Goal: Task Accomplishment & Management: Use online tool/utility

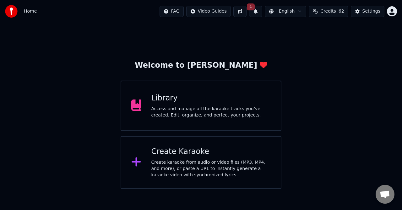
click at [175, 110] on div "Access and manage all the karaoke tracks you’ve created. Edit, organize, and pe…" at bounding box center [212, 112] width 120 height 13
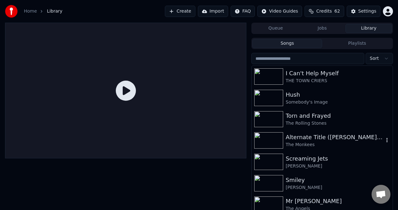
click at [271, 138] on img at bounding box center [268, 140] width 29 height 16
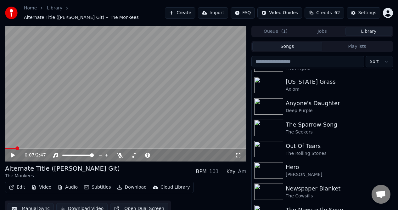
scroll to position [16, 0]
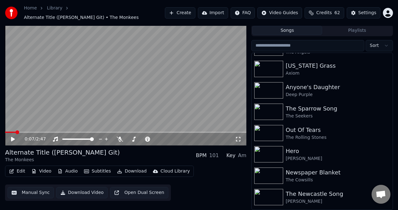
click at [36, 192] on button "Manual Sync" at bounding box center [31, 192] width 46 height 11
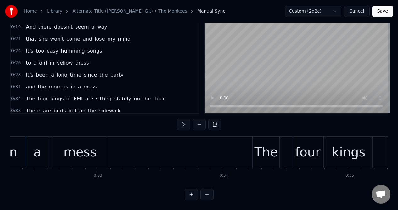
scroll to position [0, 4027]
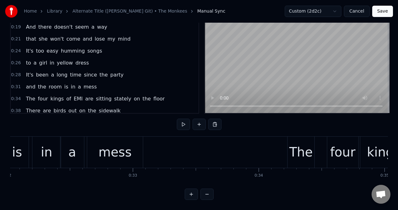
click at [96, 139] on div "mess" at bounding box center [115, 151] width 56 height 31
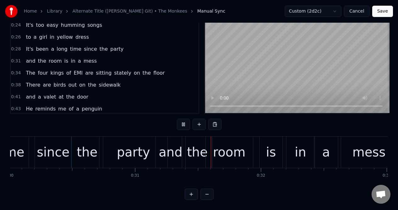
scroll to position [0, 3884]
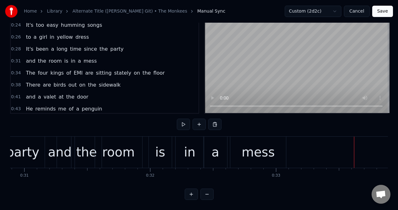
click at [244, 136] on div "mess" at bounding box center [258, 151] width 56 height 31
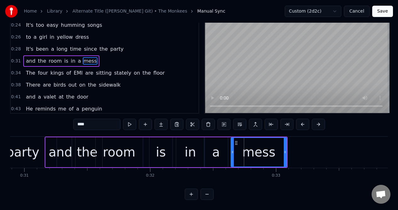
scroll to position [0, 0]
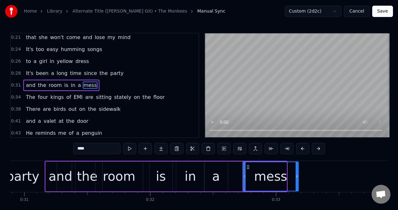
drag, startPoint x: 236, startPoint y: 167, endPoint x: 248, endPoint y: 165, distance: 12.2
click at [248, 165] on icon at bounding box center [247, 166] width 5 height 5
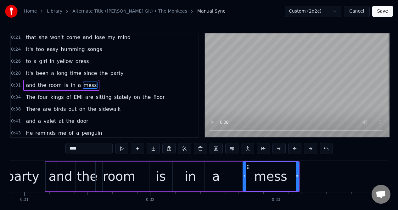
click at [222, 168] on div "a" at bounding box center [216, 176] width 24 height 30
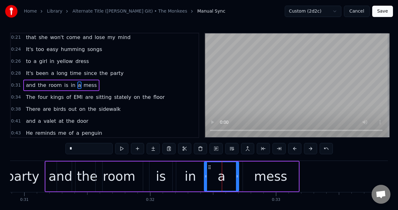
drag, startPoint x: 226, startPoint y: 171, endPoint x: 237, endPoint y: 169, distance: 11.1
click at [237, 169] on div at bounding box center [237, 176] width 3 height 29
click at [29, 166] on div "party" at bounding box center [23, 176] width 68 height 31
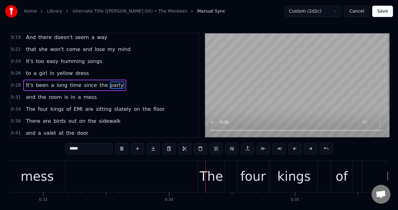
scroll to position [0, 4202]
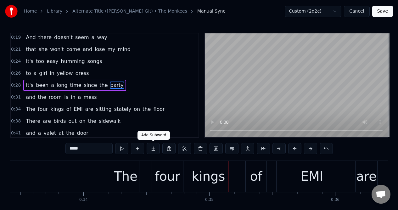
click at [127, 167] on div "The" at bounding box center [125, 176] width 23 height 19
type input "***"
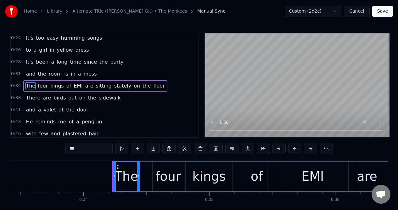
scroll to position [38, 0]
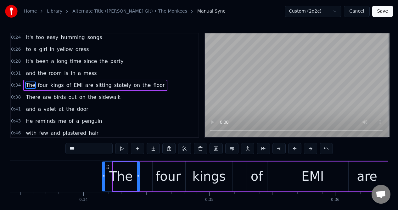
drag, startPoint x: 114, startPoint y: 171, endPoint x: 103, endPoint y: 173, distance: 10.9
click at [103, 173] on div at bounding box center [103, 176] width 3 height 29
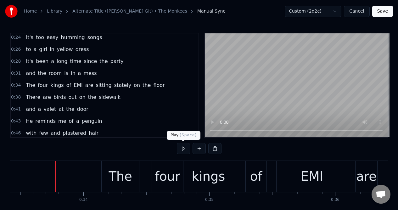
click at [183, 149] on button at bounding box center [183, 148] width 13 height 11
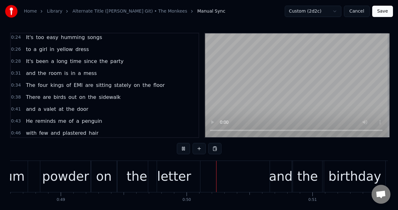
scroll to position [0, 6230]
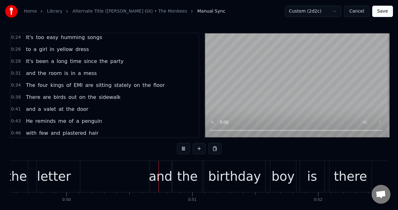
click at [183, 149] on button at bounding box center [183, 148] width 13 height 11
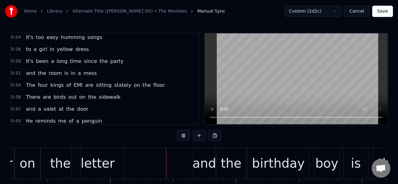
scroll to position [0, 6243]
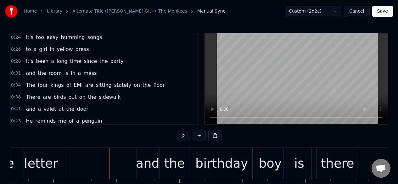
click at [47, 158] on div "letter" at bounding box center [41, 163] width 34 height 19
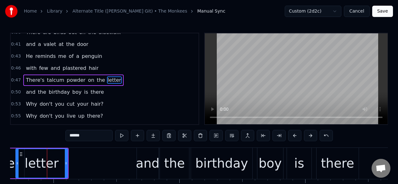
scroll to position [104, 0]
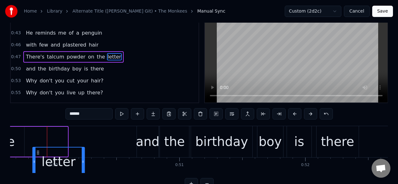
drag, startPoint x: 20, startPoint y: 154, endPoint x: 37, endPoint y: 150, distance: 17.7
click at [37, 150] on div "letter" at bounding box center [58, 161] width 51 height 29
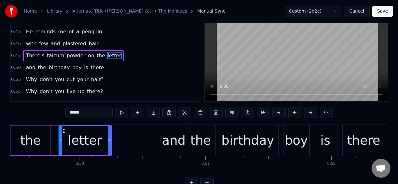
scroll to position [0, 6216]
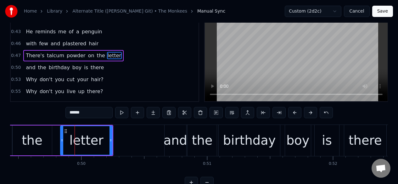
click at [37, 134] on div "the" at bounding box center [32, 140] width 21 height 19
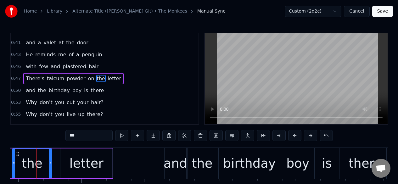
scroll to position [0, 6210]
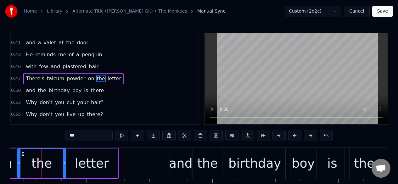
drag, startPoint x: 56, startPoint y: 156, endPoint x: 65, endPoint y: 155, distance: 8.5
click at [65, 155] on div at bounding box center [64, 163] width 3 height 29
click at [35, 79] on span "There's" at bounding box center [35, 78] width 20 height 7
type input "*******"
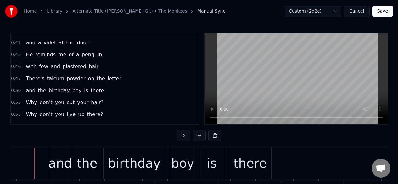
scroll to position [0, 6323]
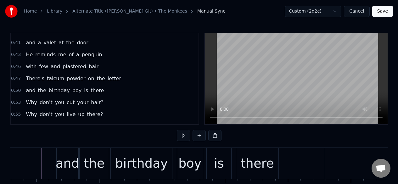
click at [242, 153] on div "there" at bounding box center [257, 163] width 42 height 31
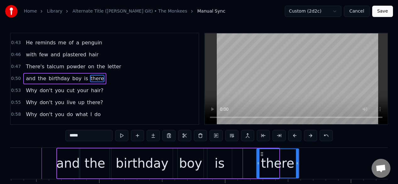
drag, startPoint x: 243, startPoint y: 152, endPoint x: 262, endPoint y: 149, distance: 19.7
click at [262, 149] on div "there" at bounding box center [276, 163] width 41 height 29
click at [226, 155] on div "is" at bounding box center [219, 163] width 25 height 30
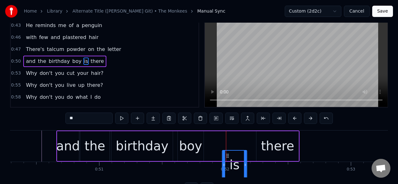
scroll to position [19, 0]
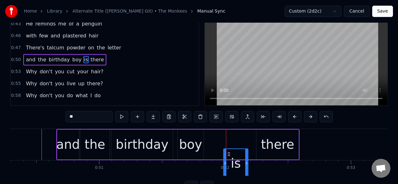
drag, startPoint x: 212, startPoint y: 153, endPoint x: 229, endPoint y: 147, distance: 17.2
click at [229, 147] on div "is" at bounding box center [219, 145] width 25 height 30
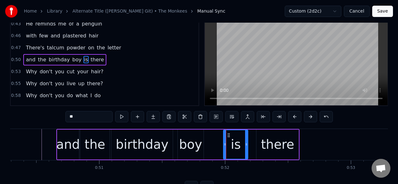
click at [199, 140] on div "boy" at bounding box center [190, 144] width 23 height 19
type input "***"
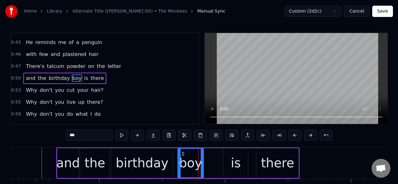
scroll to position [0, 0]
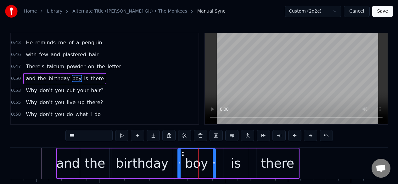
drag, startPoint x: 202, startPoint y: 153, endPoint x: 214, endPoint y: 153, distance: 12.0
click at [214, 153] on div at bounding box center [213, 163] width 3 height 29
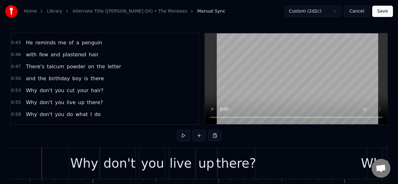
scroll to position [116, 0]
click at [90, 80] on span "there" at bounding box center [97, 77] width 14 height 7
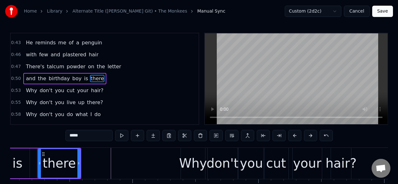
scroll to position [0, 6537]
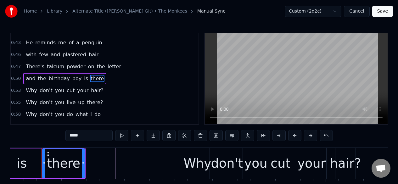
click at [25, 155] on div "is" at bounding box center [22, 163] width 10 height 19
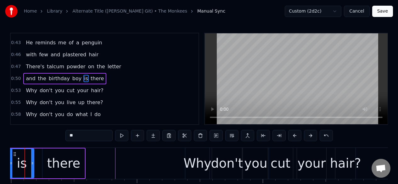
scroll to position [0, 6520]
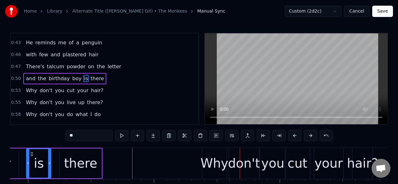
click at [207, 153] on div "Why" at bounding box center [214, 163] width 24 height 31
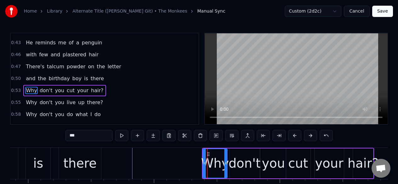
scroll to position [128, 0]
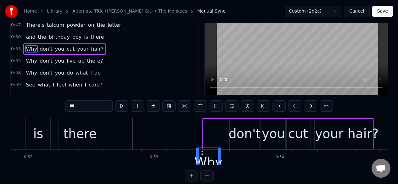
drag, startPoint x: 207, startPoint y: 153, endPoint x: 201, endPoint y: 151, distance: 6.6
click at [201, 151] on icon at bounding box center [201, 153] width 5 height 5
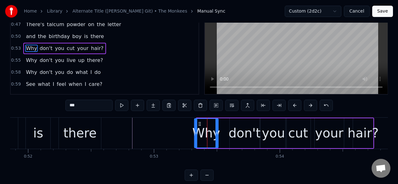
click at [200, 125] on icon at bounding box center [199, 123] width 5 height 5
click at [234, 124] on div "don't" at bounding box center [244, 133] width 32 height 19
type input "*****"
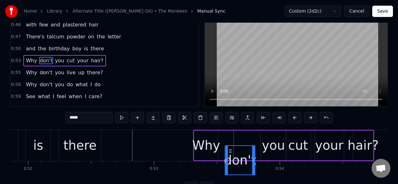
scroll to position [19, 0]
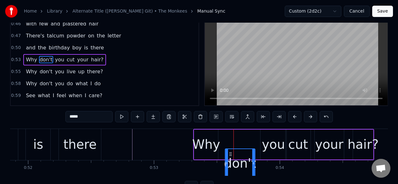
drag, startPoint x: 234, startPoint y: 154, endPoint x: 230, endPoint y: 150, distance: 6.0
click at [230, 150] on div "don't" at bounding box center [240, 163] width 30 height 29
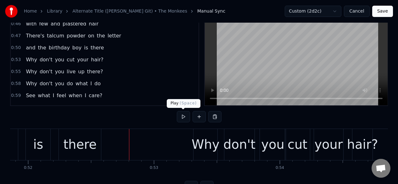
click at [184, 116] on button at bounding box center [183, 116] width 13 height 11
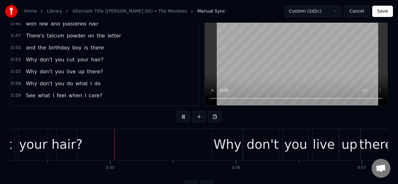
scroll to position [0, 6836]
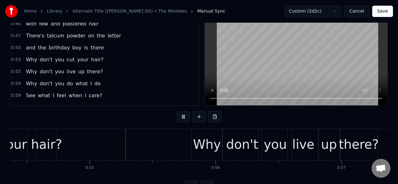
click at [184, 116] on button at bounding box center [183, 116] width 13 height 11
click at [31, 61] on span "Why" at bounding box center [31, 59] width 12 height 7
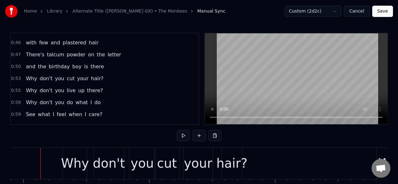
scroll to position [0, 6649]
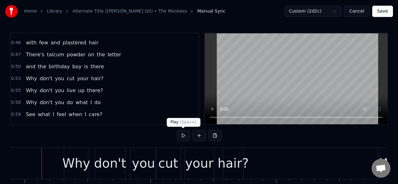
click at [181, 134] on button at bounding box center [183, 135] width 13 height 11
click at [229, 154] on div "hair?" at bounding box center [233, 163] width 31 height 19
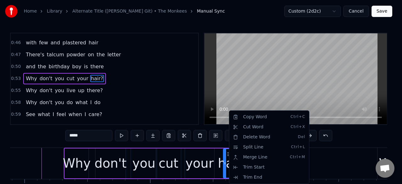
drag, startPoint x: 229, startPoint y: 154, endPoint x: 219, endPoint y: 159, distance: 10.6
click at [314, 157] on html "Home Library Alternate Title ([PERSON_NAME] Git) • The Monkees Manual Sync Cust…" at bounding box center [201, 110] width 402 height 221
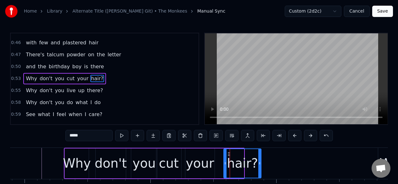
drag, startPoint x: 242, startPoint y: 152, endPoint x: 251, endPoint y: 156, distance: 10.4
click at [259, 152] on div at bounding box center [259, 163] width 3 height 29
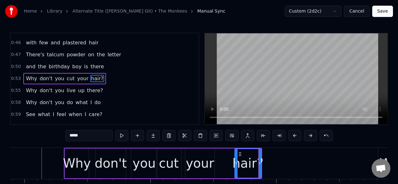
drag, startPoint x: 225, startPoint y: 163, endPoint x: 236, endPoint y: 162, distance: 11.0
click at [236, 162] on icon at bounding box center [236, 163] width 3 height 5
click at [195, 156] on div "your" at bounding box center [199, 163] width 28 height 19
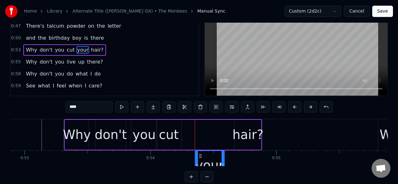
drag, startPoint x: 190, startPoint y: 154, endPoint x: 200, endPoint y: 152, distance: 10.1
click at [200, 153] on icon at bounding box center [200, 155] width 5 height 5
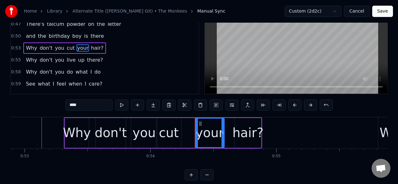
click at [167, 124] on div "cut" at bounding box center [169, 132] width 20 height 19
type input "***"
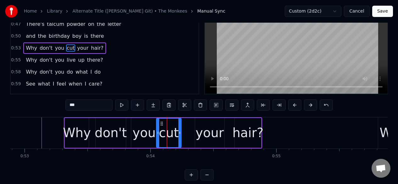
scroll to position [0, 0]
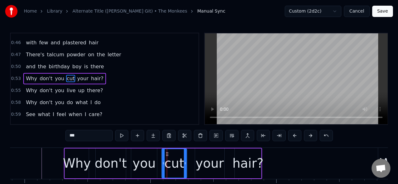
drag, startPoint x: 161, startPoint y: 153, endPoint x: 167, endPoint y: 152, distance: 5.4
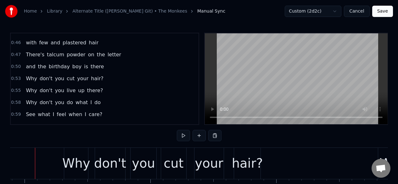
scroll to position [0, 6643]
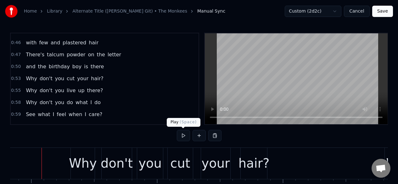
click at [183, 135] on button at bounding box center [183, 135] width 13 height 11
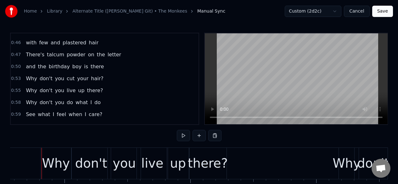
scroll to position [0, 6992]
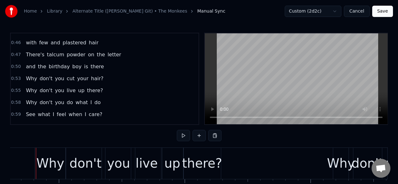
click at [94, 77] on span "hair?" at bounding box center [97, 78] width 14 height 7
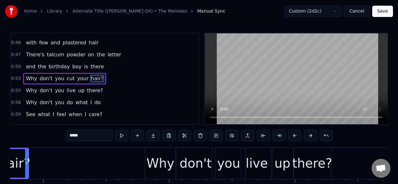
scroll to position [0, 6842]
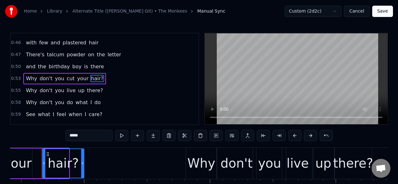
drag, startPoint x: 67, startPoint y: 157, endPoint x: 82, endPoint y: 157, distance: 15.1
click at [82, 157] on div at bounding box center [82, 163] width 3 height 29
click at [90, 67] on span "there" at bounding box center [97, 66] width 14 height 7
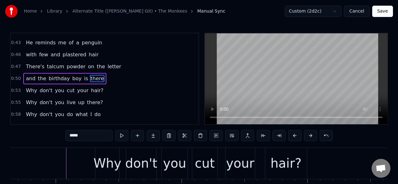
scroll to position [0, 6537]
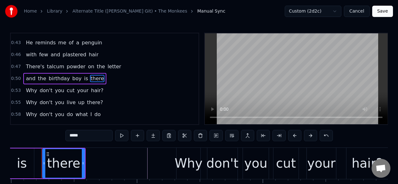
click at [22, 152] on div "is" at bounding box center [21, 163] width 25 height 30
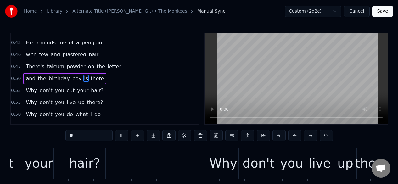
scroll to position [0, 6845]
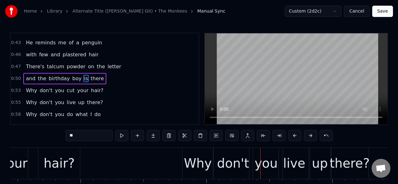
click at [191, 152] on div "Why" at bounding box center [197, 163] width 30 height 31
type input "***"
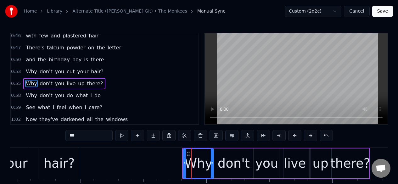
scroll to position [140, 0]
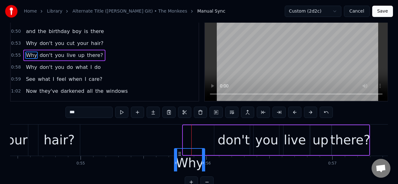
drag, startPoint x: 188, startPoint y: 153, endPoint x: 179, endPoint y: 152, distance: 9.1
click at [179, 152] on icon at bounding box center [179, 153] width 5 height 5
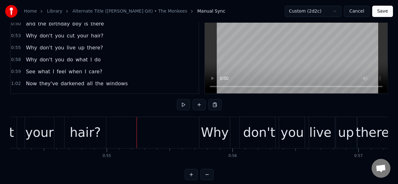
scroll to position [31, 0]
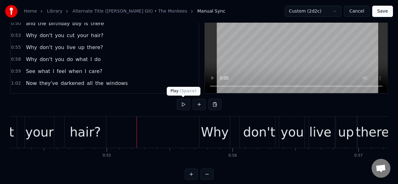
click at [184, 104] on button at bounding box center [183, 104] width 13 height 11
click at [207, 125] on div "Why" at bounding box center [215, 132] width 28 height 19
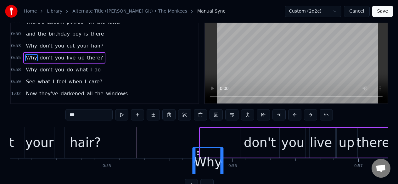
scroll to position [22, 0]
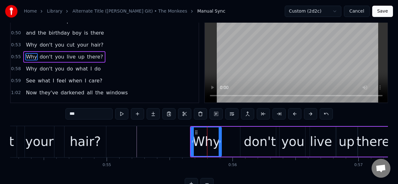
click at [249, 133] on div "don't" at bounding box center [260, 141] width 32 height 19
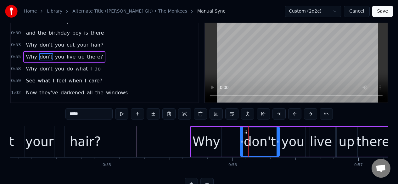
scroll to position [0, 0]
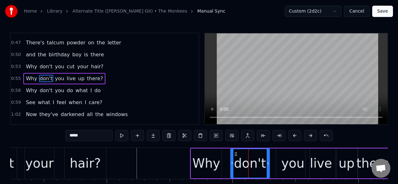
drag, startPoint x: 245, startPoint y: 152, endPoint x: 235, endPoint y: 152, distance: 9.7
click at [235, 152] on icon at bounding box center [235, 154] width 5 height 5
click at [284, 152] on div "you" at bounding box center [292, 163] width 33 height 30
type input "***"
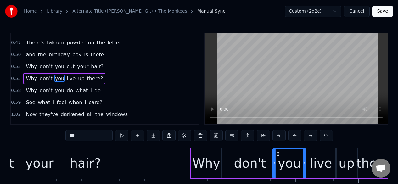
drag, startPoint x: 281, startPoint y: 153, endPoint x: 278, endPoint y: 153, distance: 3.5
click at [278, 153] on icon at bounding box center [277, 154] width 5 height 5
click at [123, 137] on button at bounding box center [121, 135] width 13 height 11
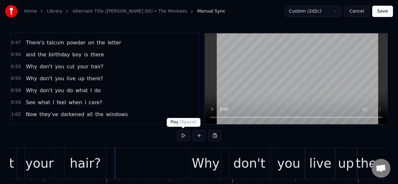
click at [183, 134] on button at bounding box center [183, 135] width 13 height 11
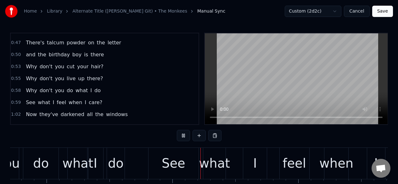
scroll to position [0, 7484]
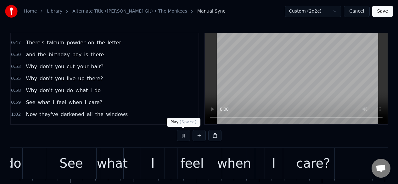
click at [185, 133] on button at bounding box center [183, 135] width 13 height 11
click at [88, 80] on span "there?" at bounding box center [94, 78] width 17 height 7
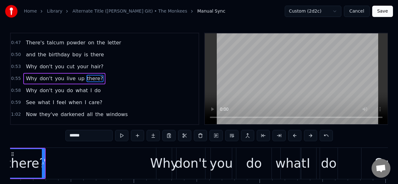
scroll to position [0, 7134]
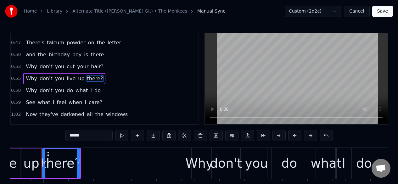
click at [200, 158] on div "Why" at bounding box center [199, 163] width 28 height 19
type input "***"
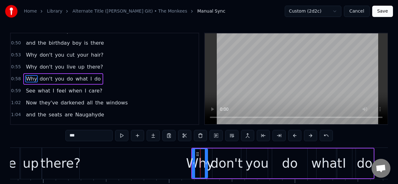
scroll to position [152, 0]
drag, startPoint x: 193, startPoint y: 168, endPoint x: 176, endPoint y: 170, distance: 16.8
click at [176, 170] on div at bounding box center [177, 163] width 3 height 29
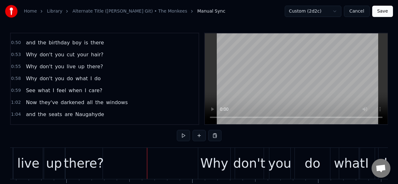
scroll to position [0, 7106]
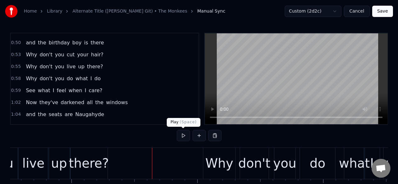
click at [184, 138] on button at bounding box center [183, 135] width 13 height 11
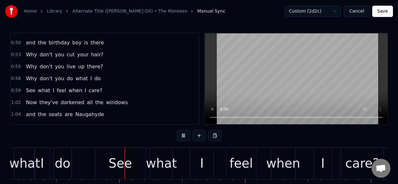
scroll to position [0, 7444]
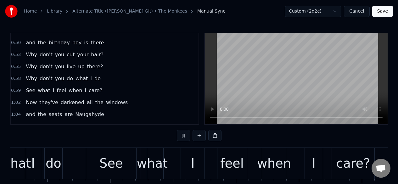
click at [184, 139] on button at bounding box center [183, 135] width 13 height 11
click at [58, 158] on div "do" at bounding box center [54, 163] width 16 height 19
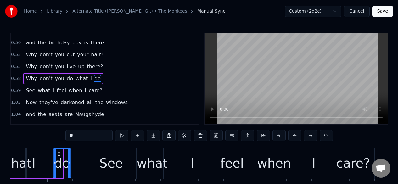
drag, startPoint x: 51, startPoint y: 153, endPoint x: 60, endPoint y: 153, distance: 8.5
click at [60, 153] on icon at bounding box center [58, 154] width 5 height 5
click at [39, 155] on div "I" at bounding box center [34, 163] width 16 height 30
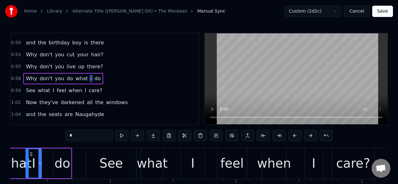
scroll to position [0, 7441]
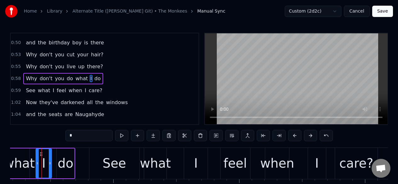
drag, startPoint x: 35, startPoint y: 154, endPoint x: 41, endPoint y: 154, distance: 6.9
click at [88, 69] on span "there?" at bounding box center [94, 66] width 17 height 7
type input "******"
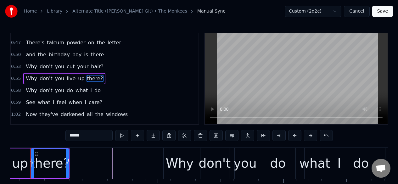
scroll to position [0, 7134]
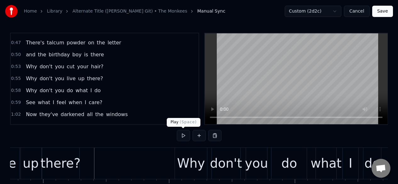
click at [184, 136] on button at bounding box center [183, 135] width 13 height 11
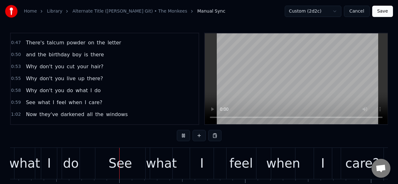
scroll to position [0, 7449]
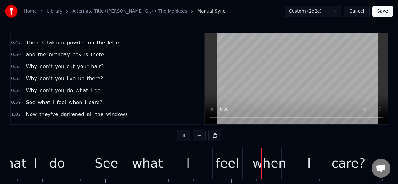
click at [184, 136] on button at bounding box center [183, 135] width 13 height 11
click at [185, 156] on div "I" at bounding box center [188, 163] width 24 height 31
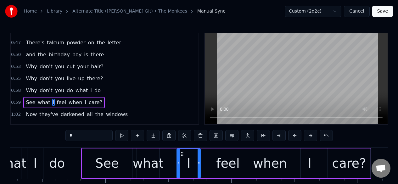
scroll to position [164, 0]
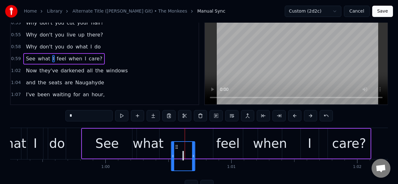
drag, startPoint x: 182, startPoint y: 153, endPoint x: 177, endPoint y: 153, distance: 5.7
click at [177, 147] on circle at bounding box center [177, 146] width 0 height 0
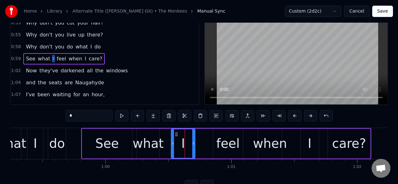
scroll to position [20, 0]
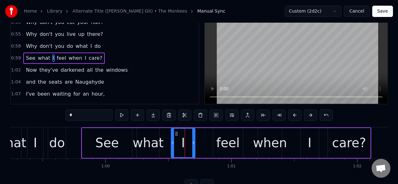
click at [217, 140] on div "feel" at bounding box center [228, 143] width 30 height 30
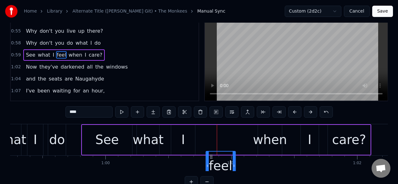
scroll to position [26, 0]
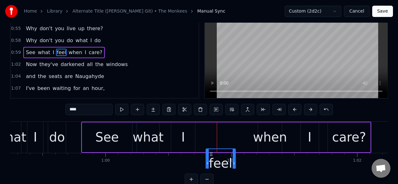
drag, startPoint x: 218, startPoint y: 153, endPoint x: 210, endPoint y: 149, distance: 8.9
click at [210, 150] on div "feel" at bounding box center [220, 163] width 29 height 29
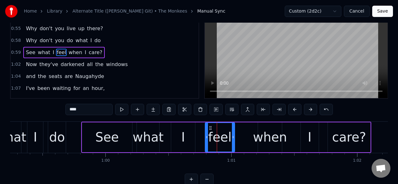
scroll to position [0, 7448]
click at [262, 132] on div "when" at bounding box center [270, 137] width 34 height 19
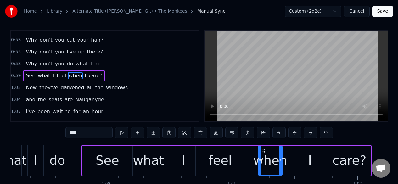
scroll to position [0, 0]
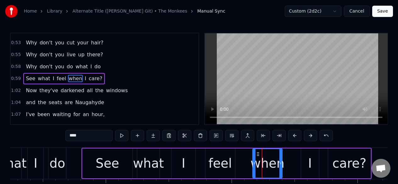
drag, startPoint x: 258, startPoint y: 153, endPoint x: 253, endPoint y: 153, distance: 5.4
click at [253, 153] on div at bounding box center [254, 163] width 3 height 29
click at [61, 157] on div "do" at bounding box center [57, 163] width 16 height 19
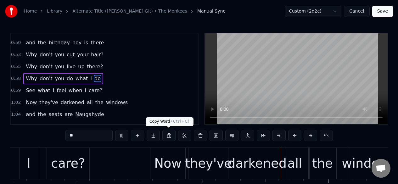
scroll to position [1, 0]
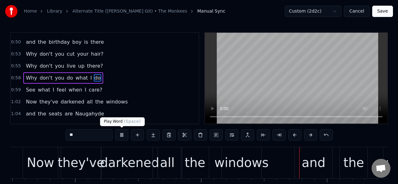
click at [122, 134] on button at bounding box center [121, 134] width 13 height 11
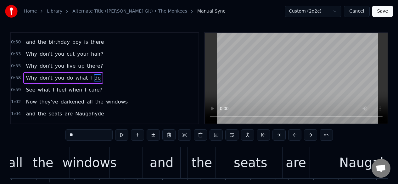
scroll to position [0, 8077]
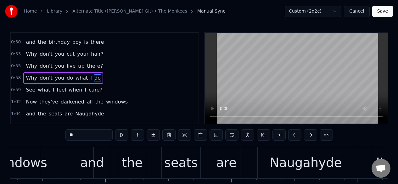
click at [94, 89] on span "care?" at bounding box center [95, 89] width 15 height 7
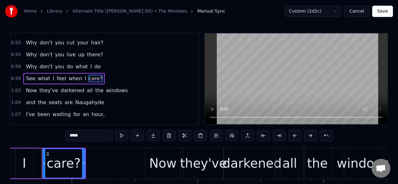
scroll to position [163, 0]
click at [31, 77] on span "See" at bounding box center [30, 78] width 11 height 7
type input "***"
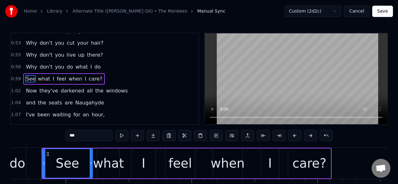
click at [128, 80] on div "0:59 See what I feel when I care?" at bounding box center [105, 79] width 188 height 12
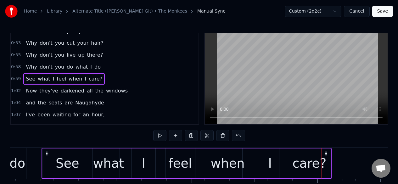
click at [262, 155] on div "I" at bounding box center [270, 163] width 18 height 30
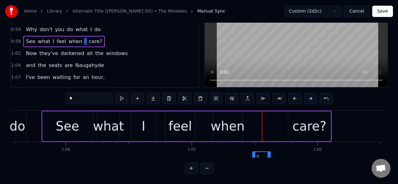
scroll to position [40, 0]
drag, startPoint x: 267, startPoint y: 155, endPoint x: 258, endPoint y: 150, distance: 10.4
click at [258, 152] on div "I" at bounding box center [260, 166] width 17 height 29
click at [255, 114] on icon at bounding box center [254, 116] width 5 height 5
click at [227, 113] on div "when" at bounding box center [227, 126] width 29 height 30
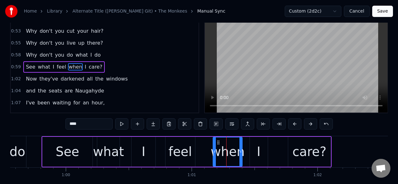
scroll to position [0, 0]
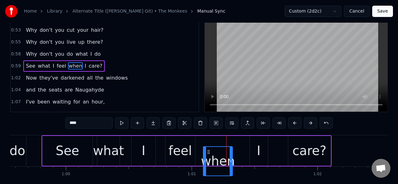
drag, startPoint x: 218, startPoint y: 153, endPoint x: 209, endPoint y: 153, distance: 9.4
click at [209, 153] on icon at bounding box center [208, 151] width 5 height 5
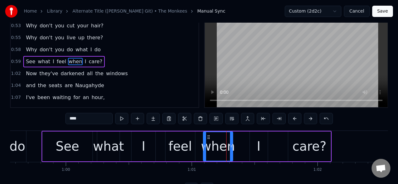
click at [255, 137] on div "I" at bounding box center [259, 146] width 18 height 30
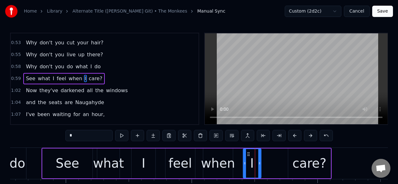
drag, startPoint x: 255, startPoint y: 153, endPoint x: 248, endPoint y: 153, distance: 6.6
click at [248, 153] on icon at bounding box center [247, 154] width 5 height 5
click at [299, 156] on div "care?" at bounding box center [309, 163] width 34 height 19
type input "*****"
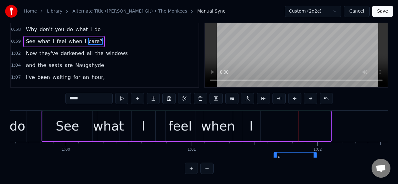
drag, startPoint x: 294, startPoint y: 155, endPoint x: 279, endPoint y: 151, distance: 14.7
click at [279, 152] on div "care?" at bounding box center [295, 166] width 42 height 29
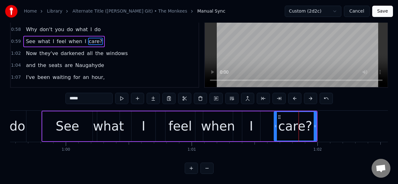
click at [119, 39] on div "0:59 See what I feel when I care?" at bounding box center [105, 42] width 188 height 12
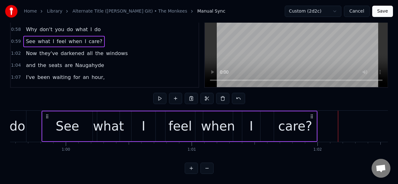
click at [281, 117] on div "care?" at bounding box center [295, 126] width 34 height 19
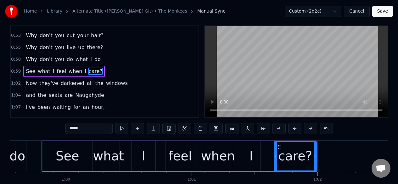
scroll to position [0, 0]
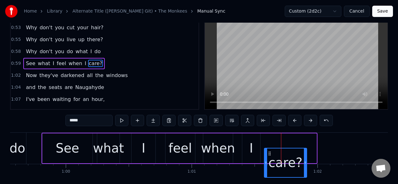
drag, startPoint x: 279, startPoint y: 153, endPoint x: 269, endPoint y: 153, distance: 9.7
click at [269, 153] on icon at bounding box center [269, 153] width 5 height 5
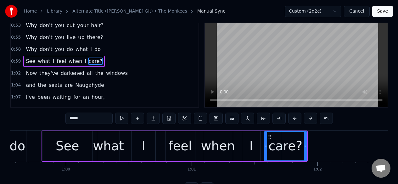
scroll to position [0, 7488]
click at [169, 141] on div "feel" at bounding box center [181, 146] width 30 height 30
type input "****"
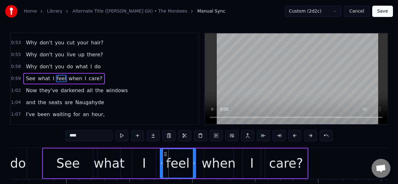
drag, startPoint x: 166, startPoint y: 159, endPoint x: 160, endPoint y: 159, distance: 6.0
click at [160, 159] on div at bounding box center [161, 163] width 3 height 29
click at [110, 80] on div "0:59 See what I feel when I care?" at bounding box center [105, 79] width 188 height 12
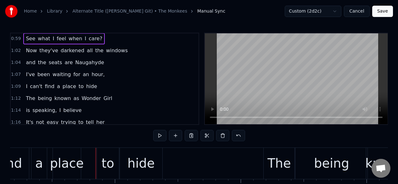
scroll to position [220, 0]
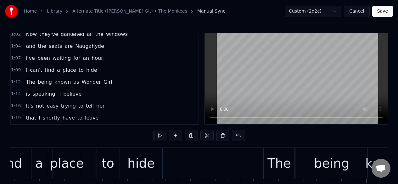
click at [48, 70] on span "find" at bounding box center [49, 69] width 11 height 7
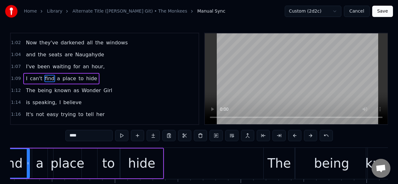
scroll to position [0, 8772]
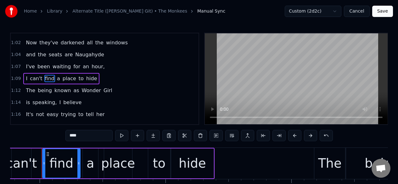
click at [26, 77] on span "I" at bounding box center [26, 78] width 3 height 7
type input "*"
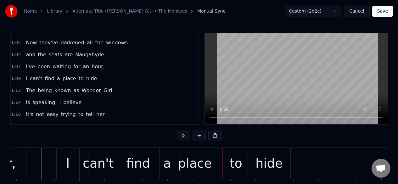
scroll to position [0, 0]
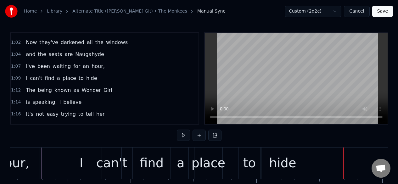
click at [265, 151] on div "hide" at bounding box center [282, 162] width 42 height 31
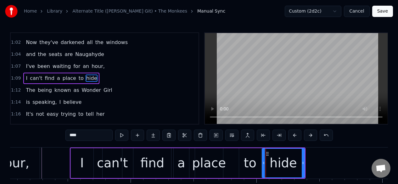
scroll to position [0, 0]
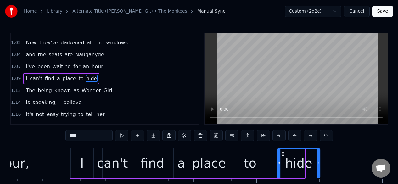
drag, startPoint x: 267, startPoint y: 153, endPoint x: 282, endPoint y: 151, distance: 15.7
click at [282, 151] on div "hide" at bounding box center [299, 163] width 42 height 29
click at [251, 156] on div "to" at bounding box center [250, 163] width 13 height 19
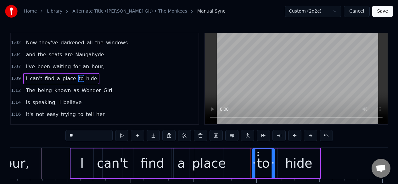
drag, startPoint x: 245, startPoint y: 154, endPoint x: 259, endPoint y: 152, distance: 13.6
click at [259, 152] on icon at bounding box center [257, 154] width 5 height 5
click at [211, 153] on div "place" at bounding box center [209, 163] width 28 height 30
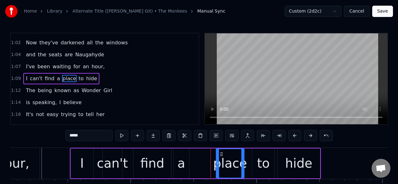
drag, startPoint x: 200, startPoint y: 154, endPoint x: 221, endPoint y: 151, distance: 21.3
click at [221, 151] on div "place" at bounding box center [229, 163] width 27 height 29
click at [186, 152] on div "a" at bounding box center [181, 163] width 15 height 30
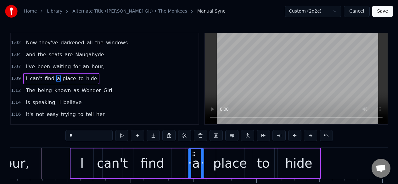
drag, startPoint x: 180, startPoint y: 153, endPoint x: 194, endPoint y: 151, distance: 14.2
click at [195, 152] on icon at bounding box center [193, 154] width 5 height 5
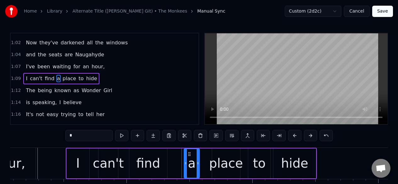
click at [158, 153] on div "find" at bounding box center [148, 163] width 38 height 30
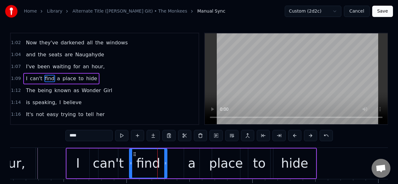
click at [166, 155] on div at bounding box center [165, 163] width 3 height 29
drag, startPoint x: 166, startPoint y: 155, endPoint x: 176, endPoint y: 155, distance: 10.1
click at [176, 155] on div at bounding box center [175, 163] width 3 height 29
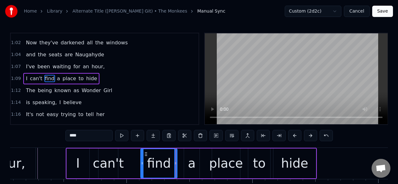
drag, startPoint x: 130, startPoint y: 158, endPoint x: 141, endPoint y: 157, distance: 11.3
click at [141, 157] on div at bounding box center [142, 163] width 3 height 29
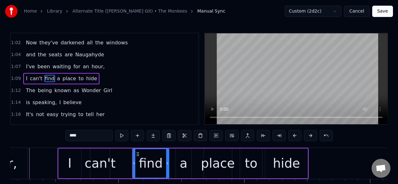
scroll to position [0, 8698]
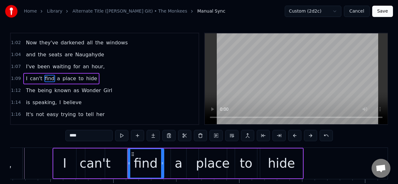
click at [98, 155] on div "can't" at bounding box center [95, 163] width 31 height 19
type input "*****"
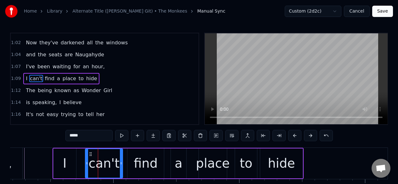
drag, startPoint x: 103, startPoint y: 156, endPoint x: 121, endPoint y: 155, distance: 18.0
click at [121, 155] on div at bounding box center [121, 163] width 3 height 29
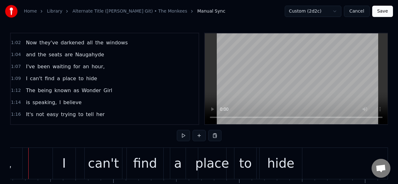
scroll to position [0, 8685]
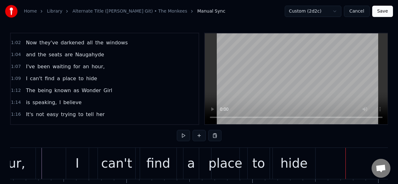
click at [102, 80] on div "1:09 I can't find a place to hide" at bounding box center [105, 79] width 188 height 12
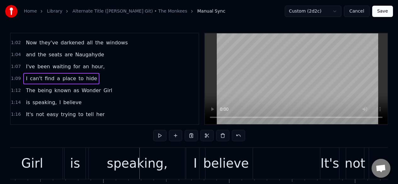
scroll to position [1, 0]
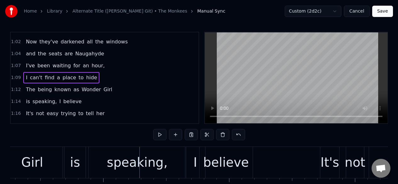
click at [31, 89] on span "The" at bounding box center [30, 89] width 11 height 7
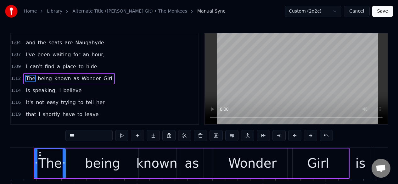
scroll to position [0, 9044]
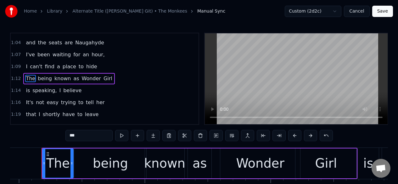
click at [264, 155] on div "Wonder" at bounding box center [260, 163] width 48 height 19
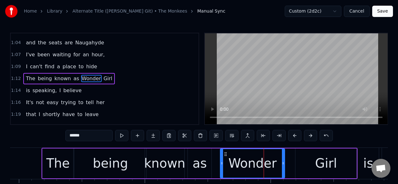
drag, startPoint x: 297, startPoint y: 167, endPoint x: 282, endPoint y: 169, distance: 15.6
click at [282, 169] on div at bounding box center [283, 163] width 3 height 29
click at [314, 161] on div "Girl" at bounding box center [325, 163] width 61 height 30
type input "****"
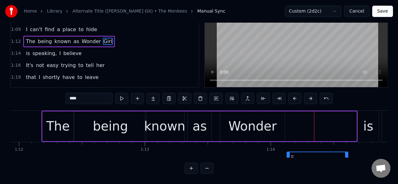
scroll to position [42, 0]
drag, startPoint x: 301, startPoint y: 155, endPoint x: 292, endPoint y: 152, distance: 8.9
click at [292, 155] on icon at bounding box center [292, 157] width 5 height 5
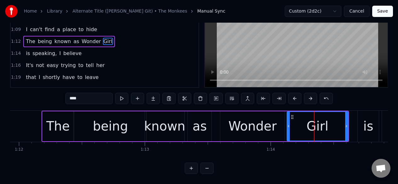
scroll to position [0, 9074]
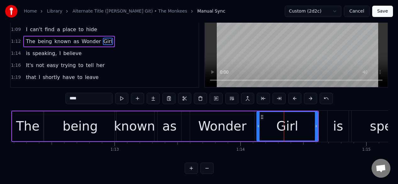
click at [114, 41] on div "1:12 The being known as Wonder Girl" at bounding box center [105, 42] width 188 height 12
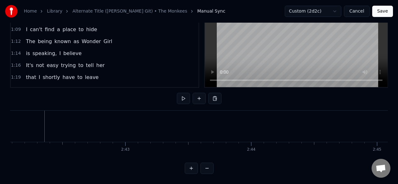
scroll to position [0, 20382]
click at [383, 10] on button "Save" at bounding box center [382, 11] width 21 height 11
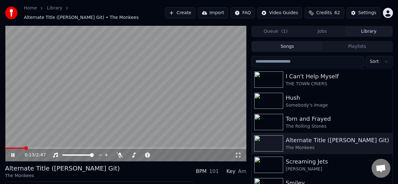
click at [237, 154] on icon at bounding box center [238, 154] width 6 height 5
click at [7, 148] on span at bounding box center [6, 147] width 3 height 1
click at [5, 148] on span at bounding box center [7, 148] width 4 height 4
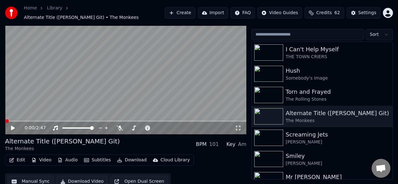
scroll to position [33, 0]
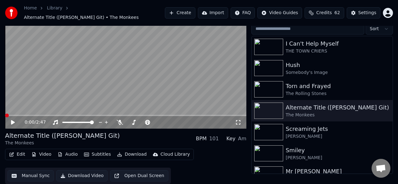
click at [36, 175] on button "Manual Sync" at bounding box center [31, 175] width 46 height 11
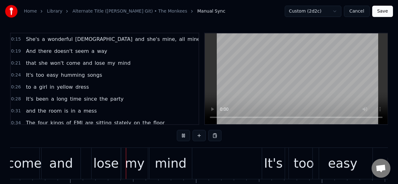
scroll to position [0, 2845]
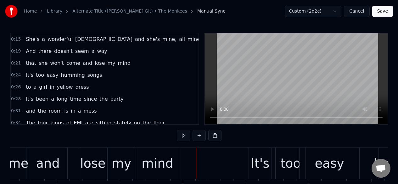
click at [145, 40] on div "0:15 She's a wonderful [DEMOGRAPHIC_DATA] and she's mine, all mine" at bounding box center [105, 39] width 188 height 12
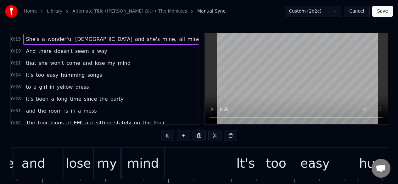
scroll to position [0, 2864]
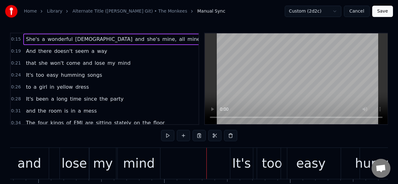
click at [144, 156] on div "mind" at bounding box center [139, 163] width 32 height 19
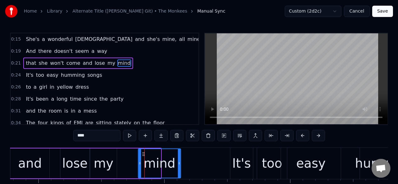
drag, startPoint x: 123, startPoint y: 153, endPoint x: 143, endPoint y: 150, distance: 19.7
click at [143, 150] on div "mind" at bounding box center [159, 163] width 42 height 29
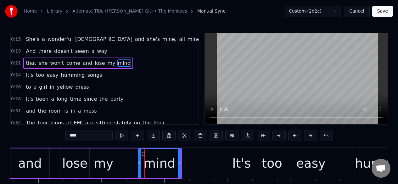
click at [105, 152] on div "my" at bounding box center [103, 163] width 26 height 30
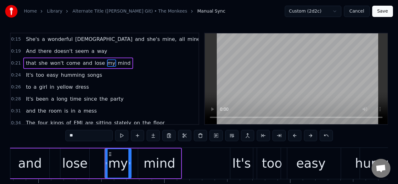
drag, startPoint x: 96, startPoint y: 152, endPoint x: 110, endPoint y: 150, distance: 14.6
click at [110, 150] on div "my" at bounding box center [118, 163] width 26 height 29
click at [27, 61] on span "that" at bounding box center [31, 62] width 12 height 7
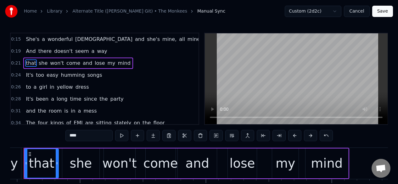
scroll to position [0, 2678]
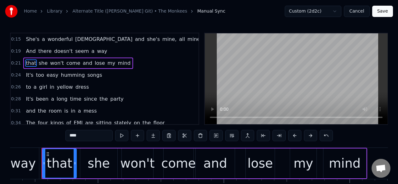
click at [33, 153] on div "way" at bounding box center [22, 163] width 31 height 31
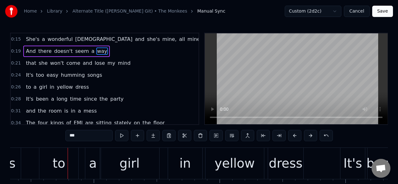
scroll to position [0, 3337]
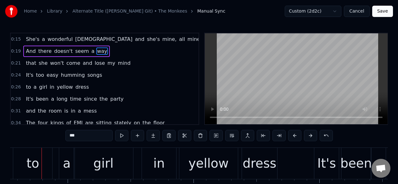
click at [68, 76] on span "humming" at bounding box center [72, 74] width 25 height 7
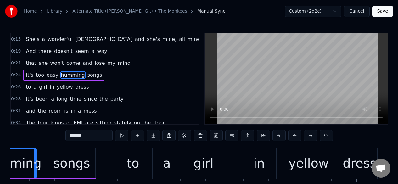
scroll to position [0, 3181]
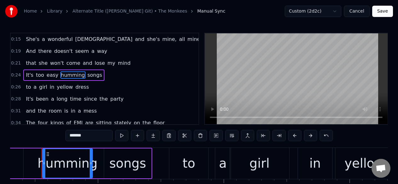
click at [48, 75] on span "easy" at bounding box center [52, 74] width 13 height 7
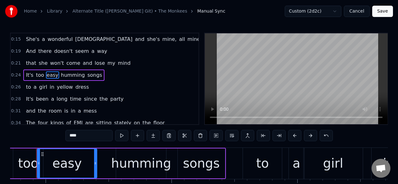
scroll to position [0, 3102]
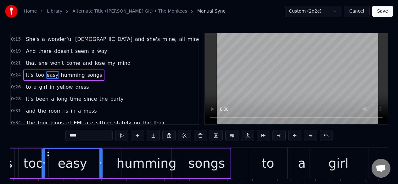
click at [40, 75] on span "too" at bounding box center [39, 74] width 9 height 7
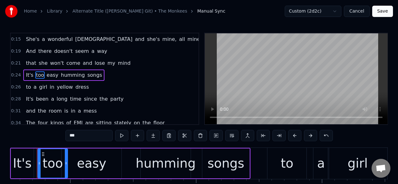
scroll to position [0, 3079]
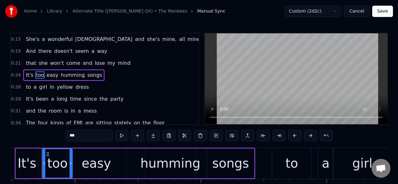
click at [112, 157] on div "easy" at bounding box center [96, 163] width 60 height 30
type input "****"
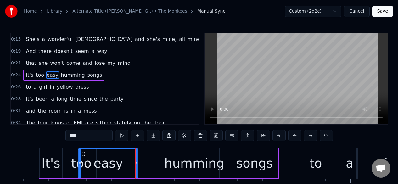
scroll to position [3, 0]
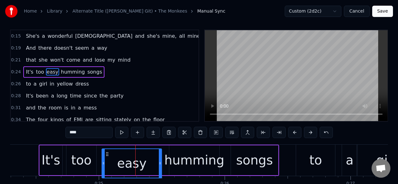
drag, startPoint x: 71, startPoint y: 153, endPoint x: 107, endPoint y: 147, distance: 35.9
click at [107, 148] on div "easy" at bounding box center [132, 163] width 60 height 30
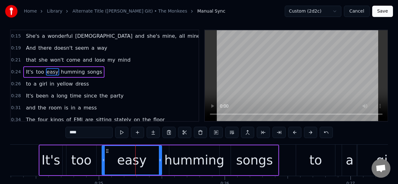
click at [100, 72] on div "0:24 It's too easy humming songs" at bounding box center [105, 72] width 188 height 12
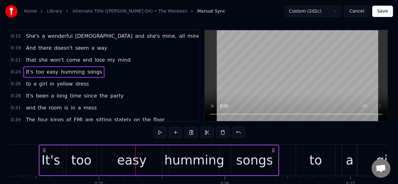
scroll to position [0, 3052]
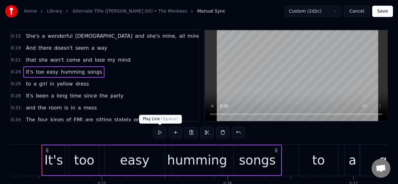
click at [159, 131] on button at bounding box center [159, 132] width 13 height 11
click at [260, 158] on div "songs" at bounding box center [257, 160] width 37 height 19
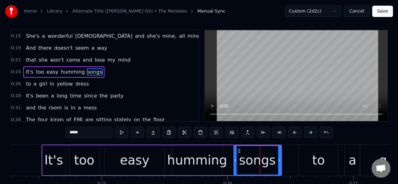
scroll to position [0, 0]
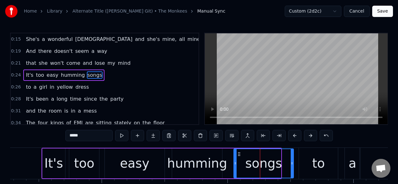
drag, startPoint x: 279, startPoint y: 156, endPoint x: 292, endPoint y: 154, distance: 12.6
click at [292, 154] on div at bounding box center [291, 163] width 3 height 29
click at [108, 79] on div "0:24 It's too easy humming songs" at bounding box center [105, 75] width 188 height 12
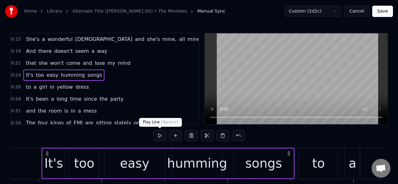
click at [159, 136] on button at bounding box center [159, 135] width 13 height 11
click at [281, 158] on div "songs" at bounding box center [264, 163] width 60 height 30
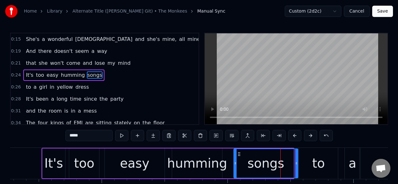
drag, startPoint x: 292, startPoint y: 159, endPoint x: 296, endPoint y: 157, distance: 4.6
click at [296, 157] on div at bounding box center [296, 163] width 3 height 29
click at [310, 159] on div "to" at bounding box center [318, 163] width 39 height 31
type input "**"
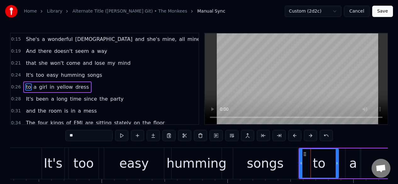
scroll to position [8, 0]
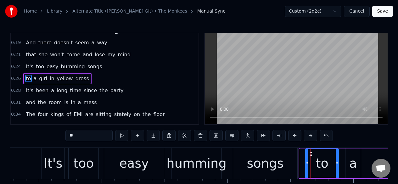
drag, startPoint x: 301, startPoint y: 163, endPoint x: 306, endPoint y: 163, distance: 6.0
click at [306, 163] on icon at bounding box center [307, 163] width 3 height 5
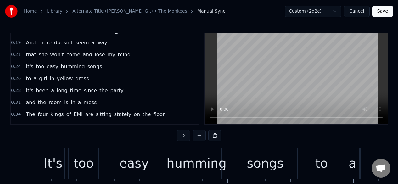
scroll to position [0, 3038]
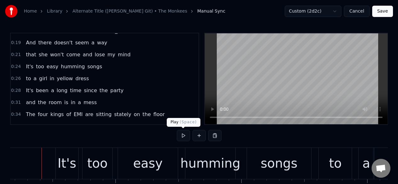
click at [183, 136] on button at bounding box center [183, 135] width 13 height 11
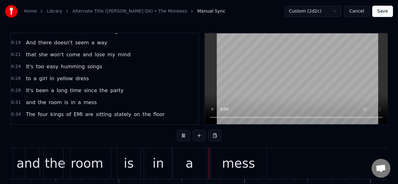
scroll to position [0, 4037]
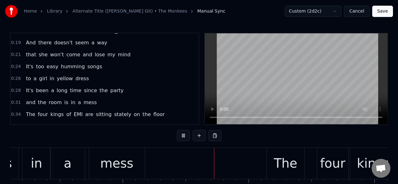
click at [183, 136] on button at bounding box center [183, 135] width 13 height 11
click at [96, 103] on div "0:31 and the room is in a mess" at bounding box center [105, 103] width 188 height 12
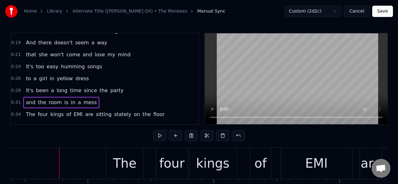
scroll to position [0, 4215]
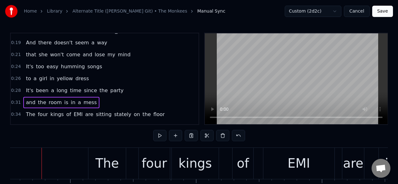
click at [110, 89] on span "party" at bounding box center [117, 90] width 14 height 7
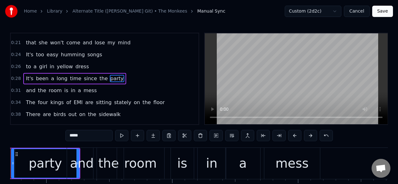
scroll to position [0, 3830]
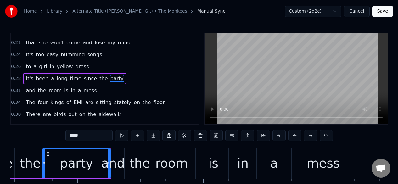
click at [102, 92] on div "0:31 and the room is in a mess" at bounding box center [105, 91] width 188 height 12
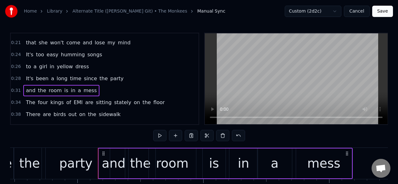
click at [346, 163] on div "mess" at bounding box center [324, 163] width 56 height 30
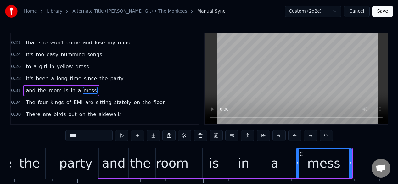
scroll to position [32, 0]
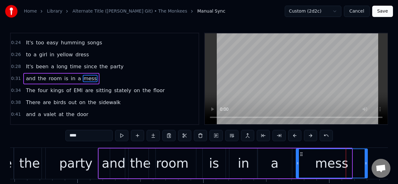
drag, startPoint x: 350, startPoint y: 159, endPoint x: 366, endPoint y: 155, distance: 16.1
click at [366, 155] on div at bounding box center [365, 163] width 3 height 29
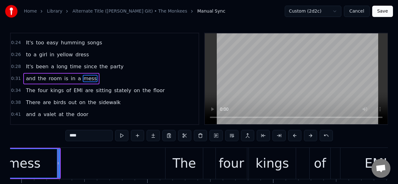
scroll to position [0, 4154]
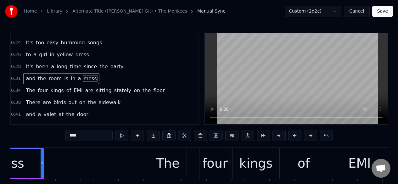
click at [77, 79] on span "a" at bounding box center [79, 78] width 4 height 7
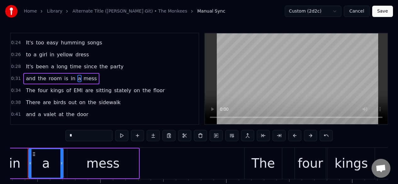
scroll to position [0, 4045]
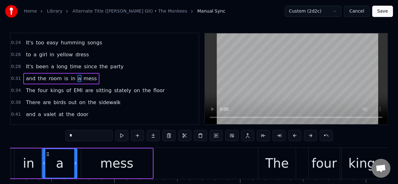
click at [102, 160] on div "mess" at bounding box center [116, 163] width 33 height 19
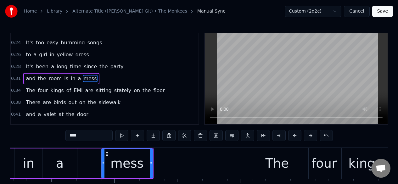
drag, startPoint x: 82, startPoint y: 164, endPoint x: 102, endPoint y: 163, distance: 20.5
click at [102, 163] on icon at bounding box center [103, 163] width 3 height 5
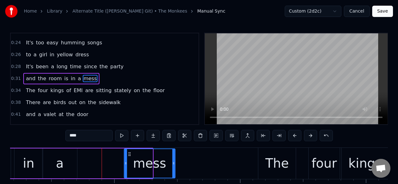
drag, startPoint x: 106, startPoint y: 154, endPoint x: 128, endPoint y: 153, distance: 22.3
click at [128, 153] on icon at bounding box center [129, 154] width 5 height 5
click at [61, 157] on div "a" at bounding box center [60, 163] width 8 height 19
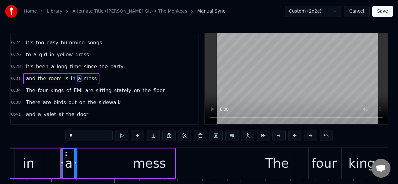
drag, startPoint x: 43, startPoint y: 164, endPoint x: 61, endPoint y: 163, distance: 17.9
click at [61, 163] on icon at bounding box center [62, 163] width 3 height 5
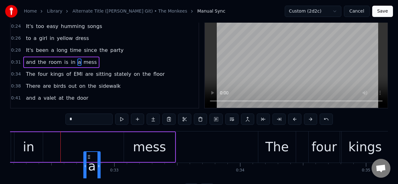
scroll to position [19, 0]
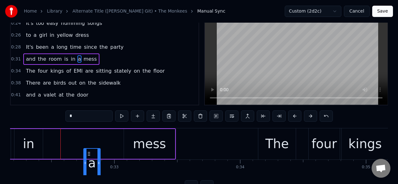
drag, startPoint x: 66, startPoint y: 154, endPoint x: 89, endPoint y: 147, distance: 23.3
click at [89, 149] on div "a" at bounding box center [92, 163] width 16 height 29
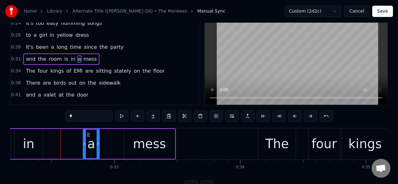
click at [87, 135] on icon at bounding box center [88, 134] width 5 height 5
click at [127, 139] on div "mess" at bounding box center [149, 144] width 51 height 30
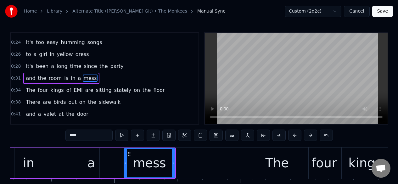
scroll to position [0, 0]
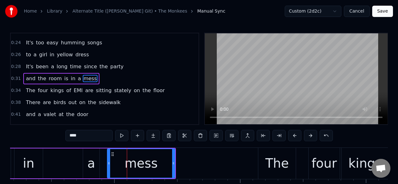
drag, startPoint x: 126, startPoint y: 159, endPoint x: 109, endPoint y: 159, distance: 16.7
click at [109, 159] on div at bounding box center [109, 163] width 3 height 29
click at [35, 156] on div "in" at bounding box center [28, 163] width 29 height 30
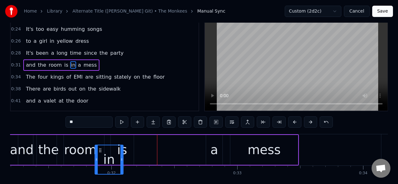
scroll to position [15, 0]
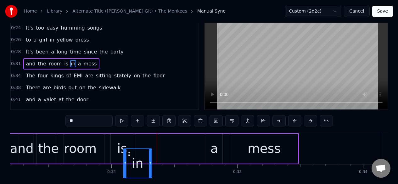
drag, startPoint x: 27, startPoint y: 154, endPoint x: 128, endPoint y: 140, distance: 102.5
click at [128, 140] on div "and the room is in a mess" at bounding box center [152, 148] width 293 height 31
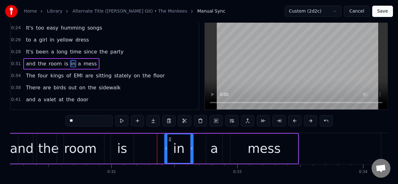
drag, startPoint x: 128, startPoint y: 140, endPoint x: 170, endPoint y: 136, distance: 41.6
click at [170, 137] on icon at bounding box center [169, 139] width 5 height 5
click at [125, 135] on div "is" at bounding box center [122, 149] width 23 height 30
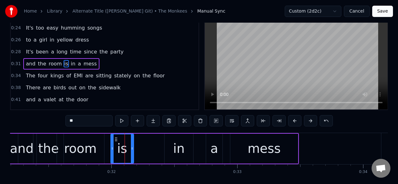
scroll to position [0, 0]
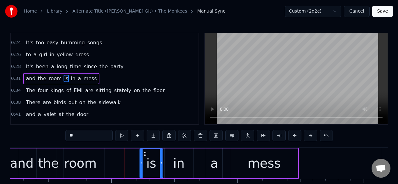
drag, startPoint x: 116, startPoint y: 154, endPoint x: 145, endPoint y: 150, distance: 29.2
click at [145, 150] on div "is" at bounding box center [151, 163] width 22 height 29
click at [93, 155] on div "room" at bounding box center [80, 163] width 32 height 19
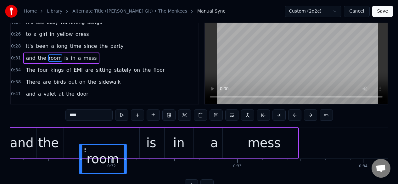
scroll to position [21, 0]
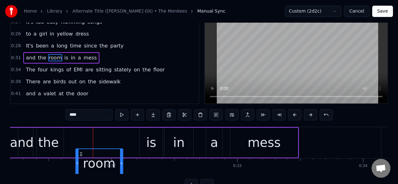
drag, startPoint x: 63, startPoint y: 154, endPoint x: 81, endPoint y: 148, distance: 19.4
click at [81, 149] on div "room" at bounding box center [99, 163] width 47 height 29
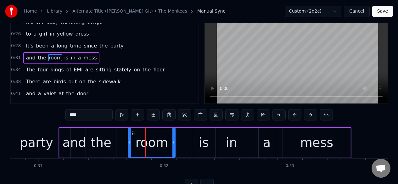
scroll to position [0, 3835]
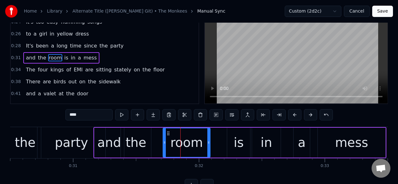
click at [63, 137] on div "party" at bounding box center [71, 142] width 33 height 19
type input "*****"
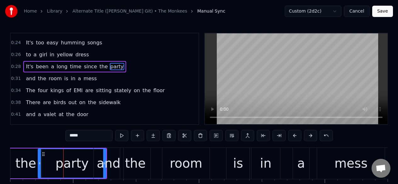
scroll to position [20, 0]
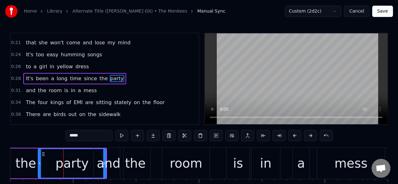
click at [113, 67] on div "0:26 to a girl in yellow dress" at bounding box center [105, 67] width 188 height 12
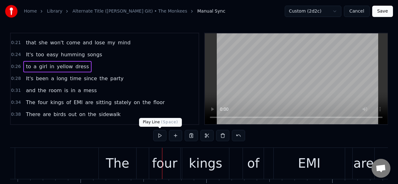
scroll to position [0, 4325]
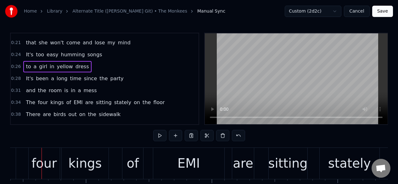
click at [123, 78] on div "0:28 It's been a long time since the party" at bounding box center [105, 79] width 188 height 12
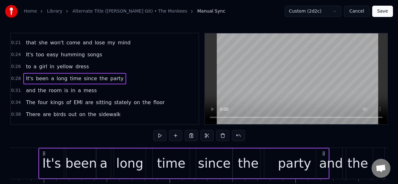
scroll to position [0, 3610]
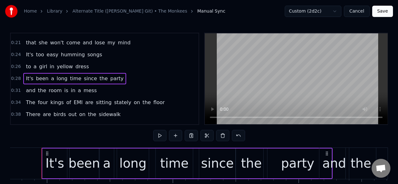
click at [112, 89] on div "0:31 and the room is in a mess" at bounding box center [105, 91] width 188 height 12
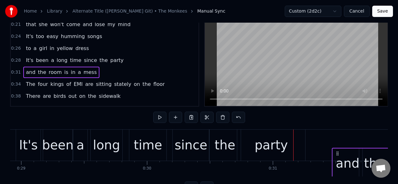
scroll to position [0, 3643]
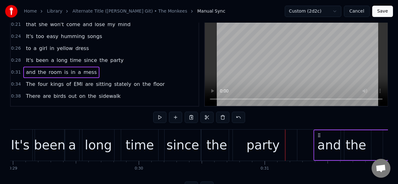
drag, startPoint x: 333, startPoint y: 135, endPoint x: 319, endPoint y: 137, distance: 14.4
click at [319, 137] on icon at bounding box center [318, 135] width 5 height 5
drag, startPoint x: 253, startPoint y: 130, endPoint x: 195, endPoint y: 111, distance: 62.0
click at [203, 112] on div "0:15 She's a wonderful [DEMOGRAPHIC_DATA] and she's mine, all mine 0:19 And the…" at bounding box center [199, 103] width 378 height 178
click at [124, 62] on div "0:28 It's been a long time since the party" at bounding box center [105, 60] width 188 height 12
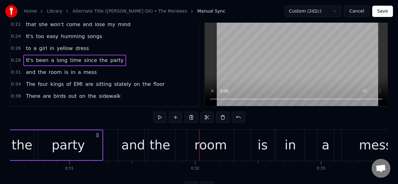
scroll to position [0, 3938]
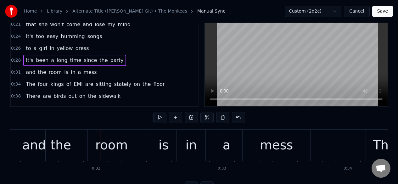
click at [109, 75] on div "0:31 and the room is in a mess" at bounding box center [105, 72] width 188 height 12
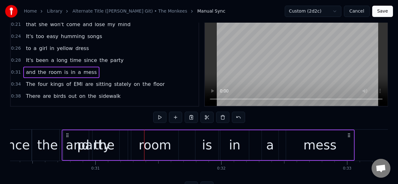
scroll to position [0, 3804]
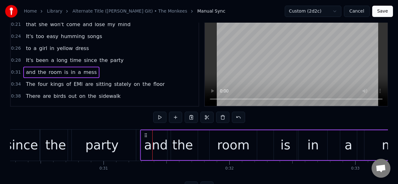
drag, startPoint x: 47, startPoint y: 135, endPoint x: 145, endPoint y: 129, distance: 98.5
click at [145, 130] on div "and the room is in a mess" at bounding box center [286, 145] width 293 height 31
click at [119, 59] on div "0:28 It's been a long time since the party" at bounding box center [105, 60] width 188 height 12
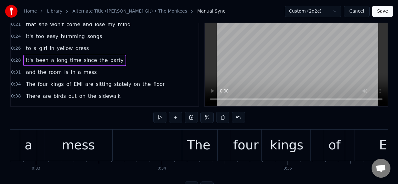
scroll to position [0, 4054]
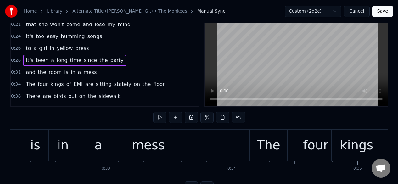
click at [99, 136] on div "a" at bounding box center [98, 144] width 8 height 19
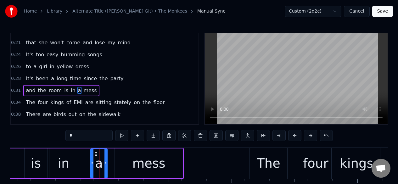
scroll to position [32, 0]
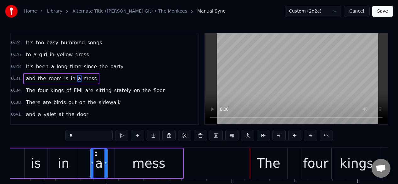
click at [122, 153] on div "mess" at bounding box center [149, 163] width 68 height 30
type input "****"
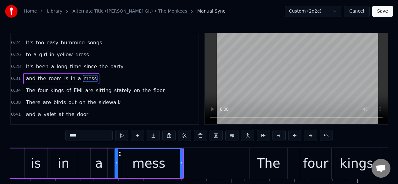
scroll to position [0, 0]
click at [19, 155] on div "and the room is in a mess" at bounding box center [37, 162] width 293 height 31
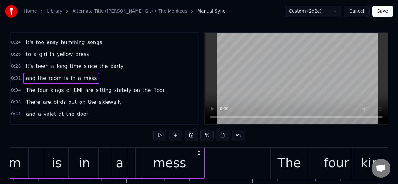
scroll to position [0, 4032]
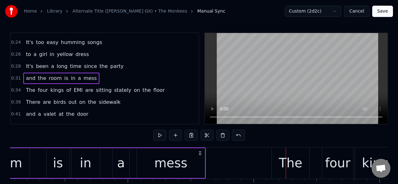
click at [198, 162] on div "mess" at bounding box center [171, 163] width 68 height 30
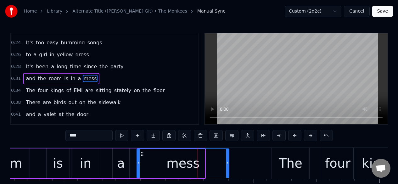
drag, startPoint x: 204, startPoint y: 163, endPoint x: 228, endPoint y: 157, distance: 24.9
click at [228, 157] on div at bounding box center [227, 163] width 3 height 29
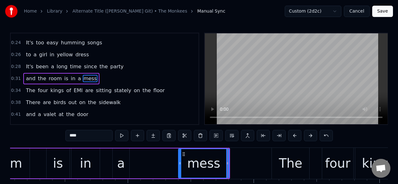
drag, startPoint x: 137, startPoint y: 171, endPoint x: 179, endPoint y: 174, distance: 41.6
click at [179, 174] on div at bounding box center [180, 163] width 3 height 29
click at [186, 153] on icon at bounding box center [183, 154] width 5 height 5
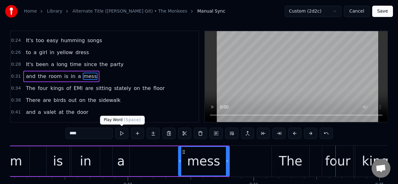
click at [121, 133] on button at bounding box center [121, 133] width 13 height 11
click at [123, 154] on div "a" at bounding box center [121, 161] width 8 height 19
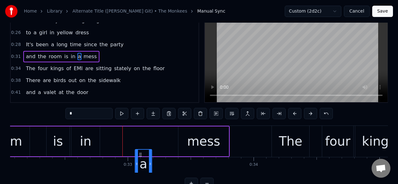
scroll to position [23, 0]
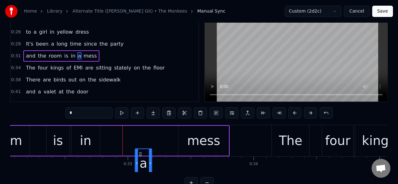
drag, startPoint x: 117, startPoint y: 153, endPoint x: 140, endPoint y: 149, distance: 23.4
click at [140, 150] on div "a" at bounding box center [143, 163] width 16 height 29
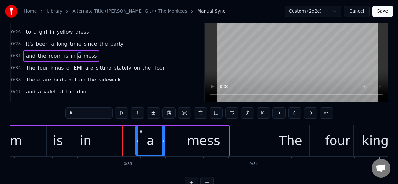
drag, startPoint x: 151, startPoint y: 148, endPoint x: 164, endPoint y: 148, distance: 13.2
click at [164, 148] on div at bounding box center [163, 140] width 3 height 29
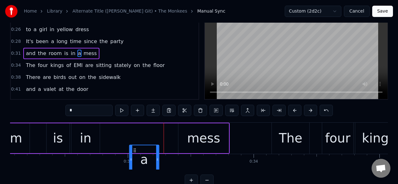
drag, startPoint x: 141, startPoint y: 154, endPoint x: 133, endPoint y: 152, distance: 8.6
click at [133, 152] on icon at bounding box center [134, 150] width 5 height 5
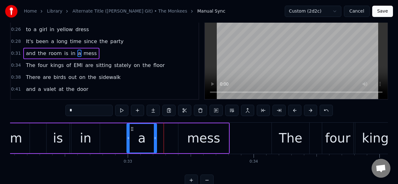
scroll to position [28, 0]
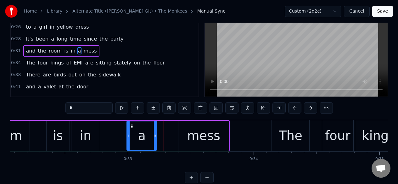
click at [88, 130] on div "in" at bounding box center [85, 135] width 11 height 19
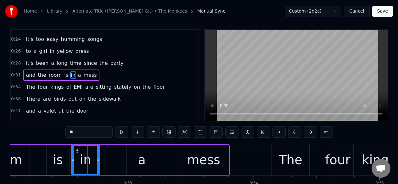
scroll to position [0, 0]
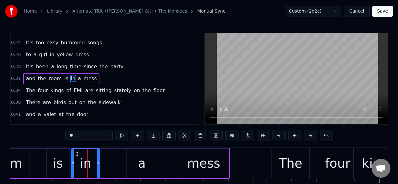
click at [193, 157] on div "mess" at bounding box center [203, 163] width 33 height 19
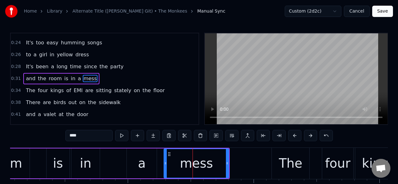
drag, startPoint x: 180, startPoint y: 162, endPoint x: 165, endPoint y: 163, distance: 14.9
click at [165, 163] on icon at bounding box center [165, 163] width 3 height 5
click at [83, 156] on div "in" at bounding box center [85, 163] width 11 height 19
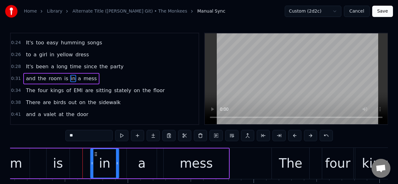
drag, startPoint x: 78, startPoint y: 153, endPoint x: 97, endPoint y: 150, distance: 19.2
click at [97, 150] on div "in" at bounding box center [105, 163] width 28 height 29
click at [58, 152] on div "is" at bounding box center [58, 163] width 23 height 30
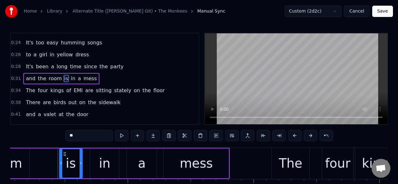
drag, startPoint x: 54, startPoint y: 153, endPoint x: 65, endPoint y: 152, distance: 11.0
click at [65, 152] on icon at bounding box center [64, 154] width 5 height 5
click at [49, 80] on span "room" at bounding box center [55, 78] width 14 height 7
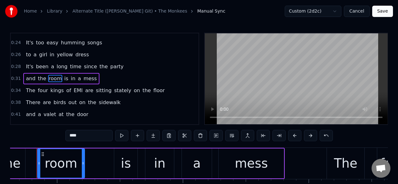
scroll to position [0, 3972]
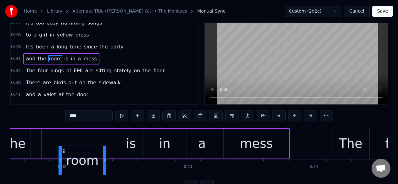
drag, startPoint x: 47, startPoint y: 155, endPoint x: 63, endPoint y: 150, distance: 16.4
click at [63, 151] on div "room" at bounding box center [82, 160] width 47 height 29
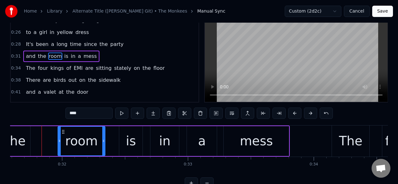
scroll to position [23, 0]
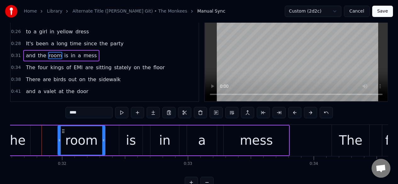
click at [37, 54] on span "the" at bounding box center [41, 55] width 9 height 7
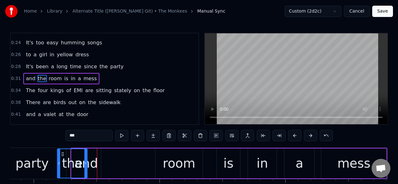
scroll to position [0, 3860]
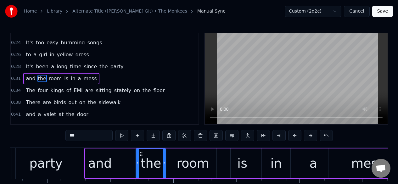
drag, startPoint x: 43, startPoint y: 153, endPoint x: 156, endPoint y: 149, distance: 113.6
click at [156, 149] on div "the" at bounding box center [151, 163] width 30 height 29
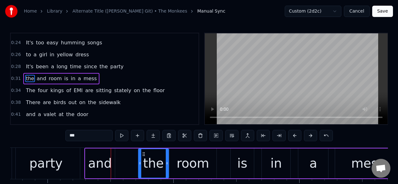
drag, startPoint x: 67, startPoint y: 153, endPoint x: 143, endPoint y: 146, distance: 76.7
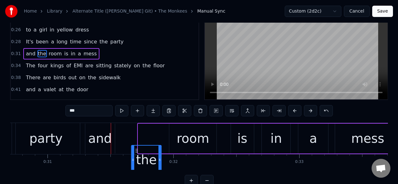
drag, startPoint x: 143, startPoint y: 153, endPoint x: 134, endPoint y: 148, distance: 11.0
click at [134, 149] on div "the" at bounding box center [146, 160] width 30 height 29
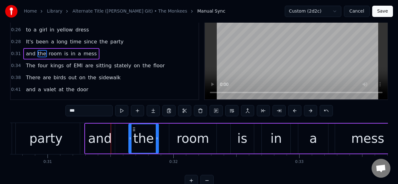
scroll to position [28, 0]
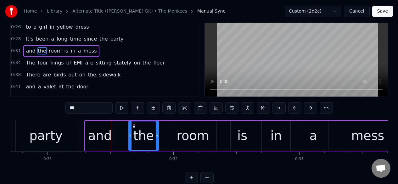
click at [107, 130] on div "and" at bounding box center [100, 135] width 24 height 19
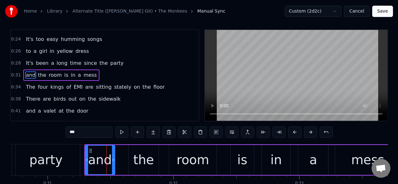
scroll to position [0, 0]
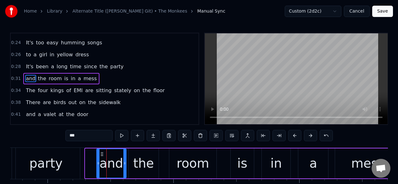
drag, startPoint x: 91, startPoint y: 154, endPoint x: 102, endPoint y: 153, distance: 11.7
click at [102, 153] on icon at bounding box center [101, 154] width 5 height 5
click at [17, 154] on div "party" at bounding box center [46, 163] width 68 height 31
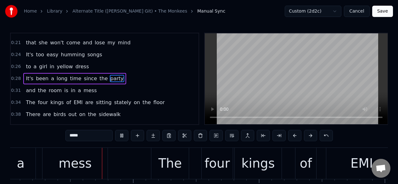
scroll to position [0, 4164]
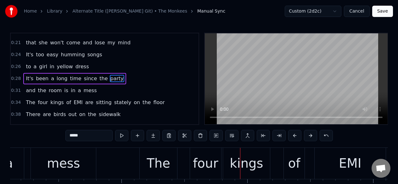
click at [53, 154] on div "mess" at bounding box center [63, 163] width 33 height 19
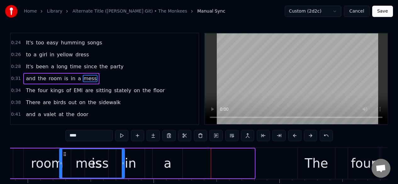
scroll to position [4, 0]
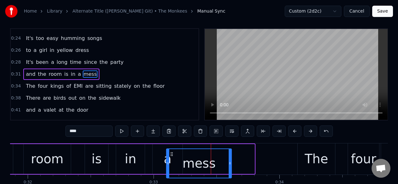
drag, startPoint x: 36, startPoint y: 154, endPoint x: 171, endPoint y: 138, distance: 135.8
click at [171, 138] on div "0:15 She's a wonderful [DEMOGRAPHIC_DATA] and she's mine, all mine 0:19 And the…" at bounding box center [199, 117] width 378 height 178
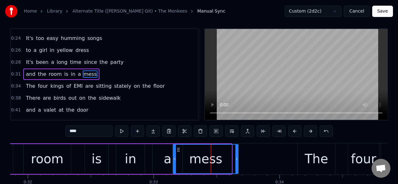
drag, startPoint x: 171, startPoint y: 150, endPoint x: 178, endPoint y: 149, distance: 7.0
click at [178, 149] on icon at bounding box center [178, 149] width 5 height 5
click at [163, 152] on div "a" at bounding box center [167, 159] width 30 height 30
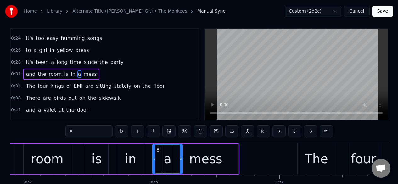
scroll to position [0, 0]
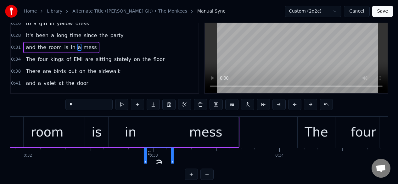
drag, startPoint x: 157, startPoint y: 152, endPoint x: 148, endPoint y: 151, distance: 8.6
click at [148, 151] on icon at bounding box center [149, 153] width 5 height 5
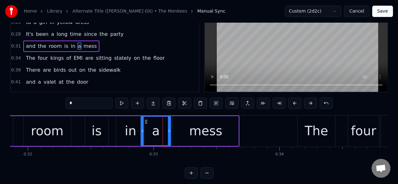
drag, startPoint x: 149, startPoint y: 122, endPoint x: 146, endPoint y: 122, distance: 3.5
click at [146, 122] on icon at bounding box center [146, 121] width 5 height 5
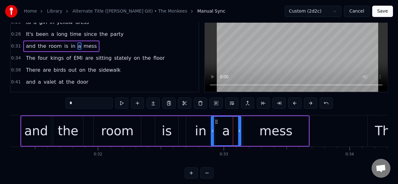
scroll to position [0, 3883]
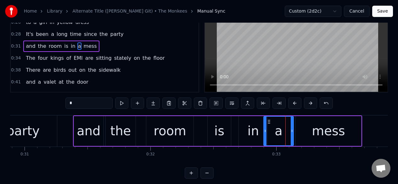
click at [53, 122] on div "party" at bounding box center [23, 130] width 68 height 31
type input "*****"
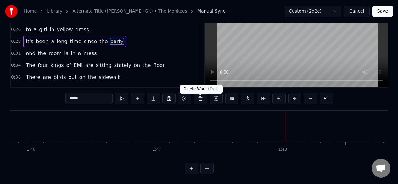
scroll to position [42, 0]
click at [380, 9] on button "Save" at bounding box center [382, 11] width 21 height 11
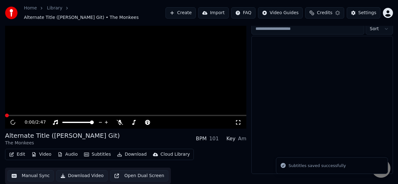
scroll to position [33, 0]
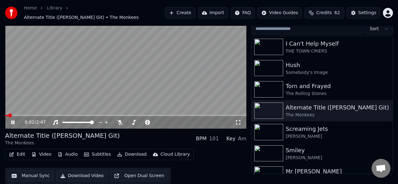
click at [13, 123] on icon at bounding box center [17, 122] width 14 height 5
click at [119, 122] on icon at bounding box center [120, 122] width 6 height 5
click at [83, 175] on button "Download Video" at bounding box center [81, 175] width 51 height 11
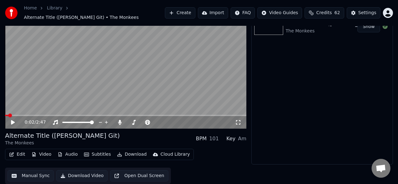
click at [32, 7] on link "Home" at bounding box center [30, 8] width 13 height 6
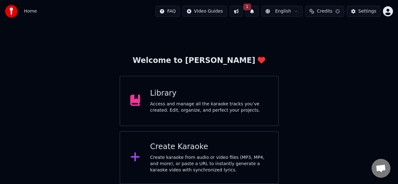
scroll to position [5, 0]
